Goal: Information Seeking & Learning: Learn about a topic

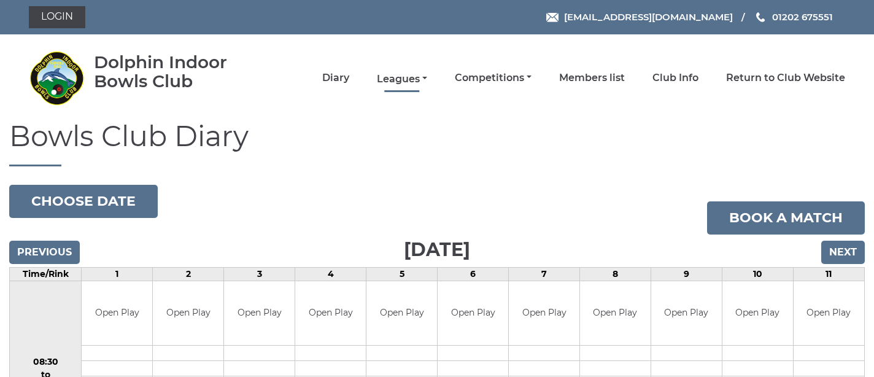
click at [427, 79] on link "Leagues" at bounding box center [402, 79] width 50 height 14
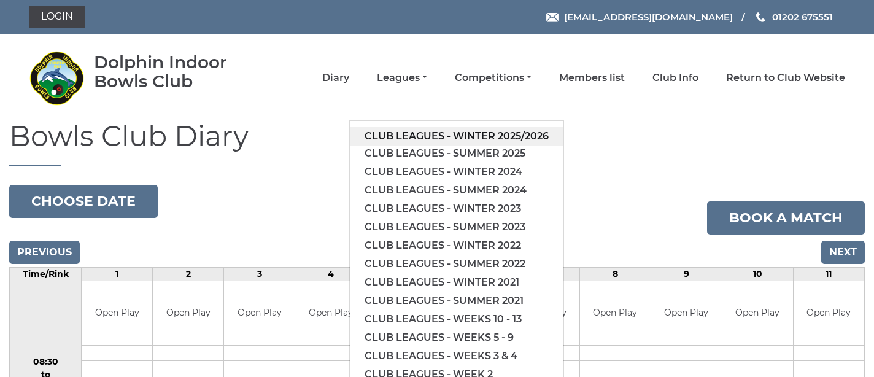
click at [455, 133] on link "Club leagues - Winter 2025/2026" at bounding box center [457, 136] width 214 height 18
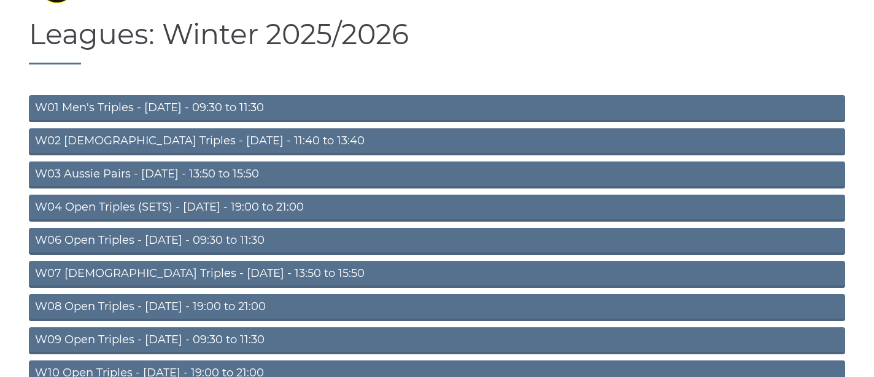
scroll to position [104, 0]
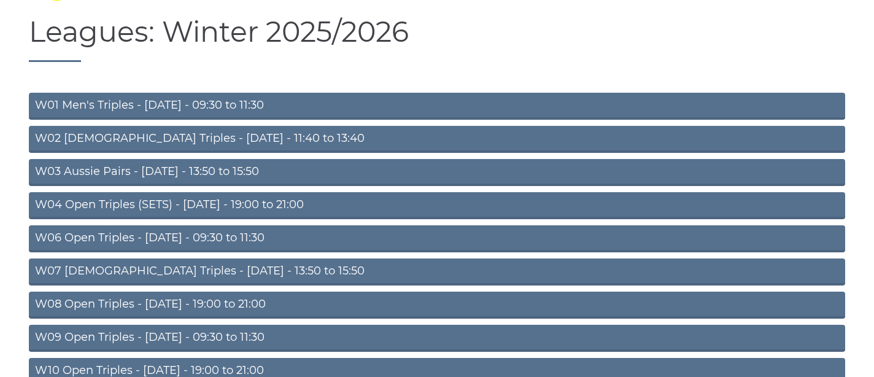
click at [204, 237] on link "W06 Open Triples - Tuesday - 09:30 to 11:30" at bounding box center [437, 238] width 816 height 27
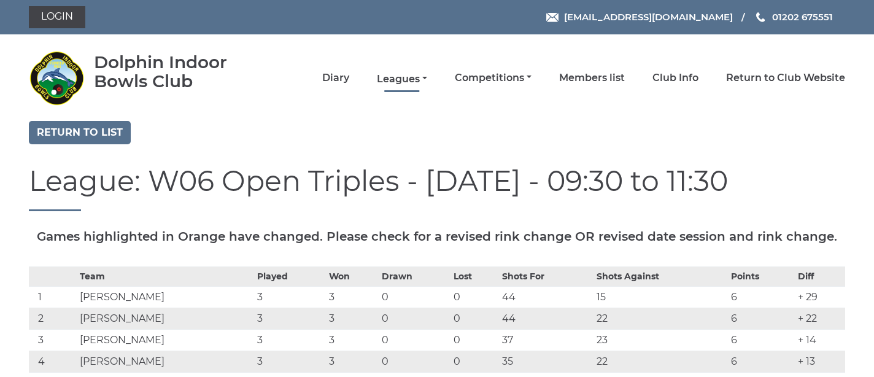
click at [427, 78] on link "Leagues" at bounding box center [402, 79] width 50 height 14
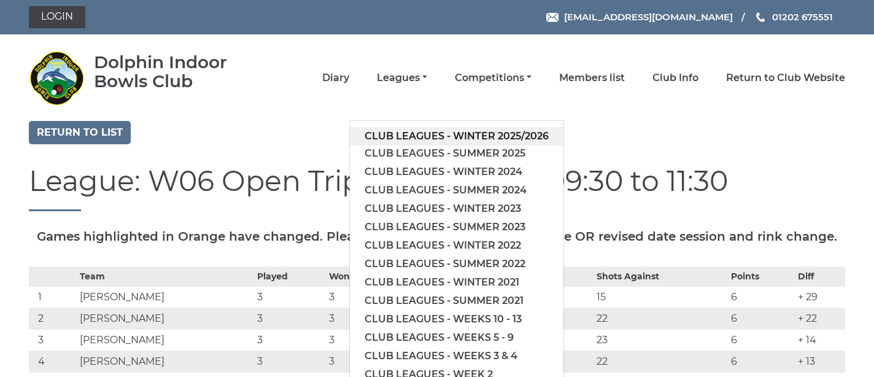
click at [450, 133] on link "Club leagues - Winter 2025/2026" at bounding box center [457, 136] width 214 height 18
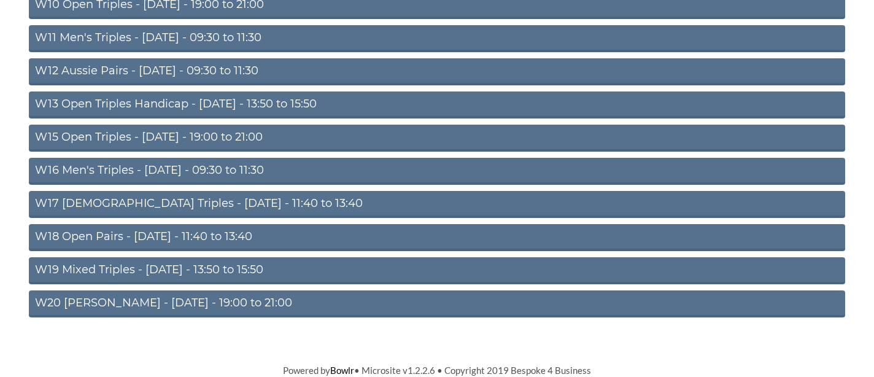
scroll to position [469, 0]
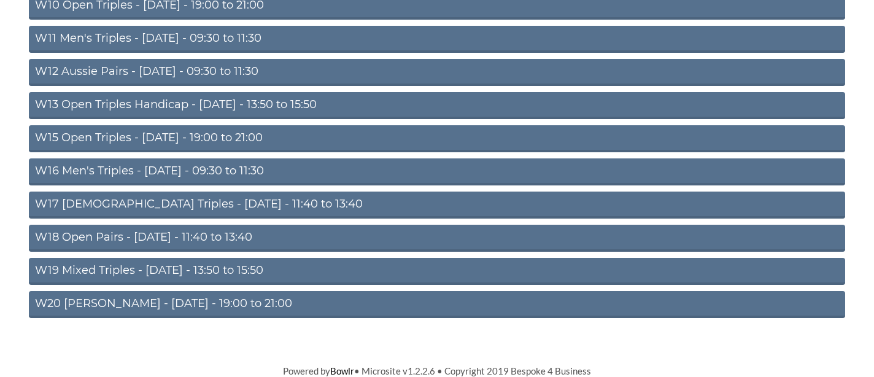
click at [104, 302] on link "W20 Aussie Pairs - Friday - 19:00 to 21:00" at bounding box center [437, 304] width 816 height 27
